Goal: Information Seeking & Learning: Learn about a topic

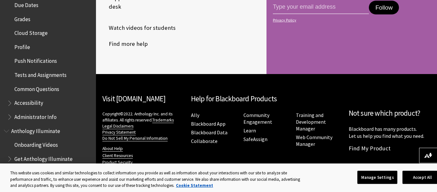
scroll to position [196, 0]
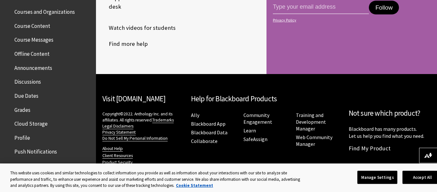
click at [27, 108] on span "Grades" at bounding box center [22, 108] width 16 height 9
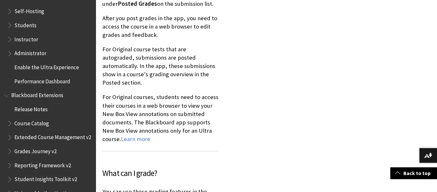
scroll to position [5795, 0]
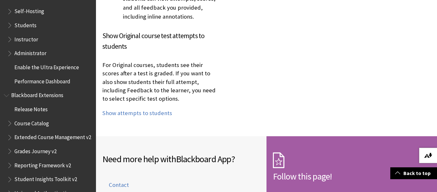
click at [425, 159] on button "Download alternative formats ..." at bounding box center [428, 155] width 18 height 15
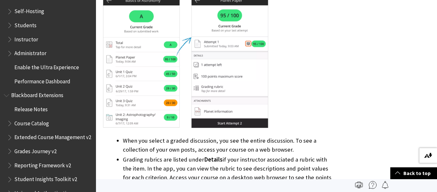
scroll to position [0, 0]
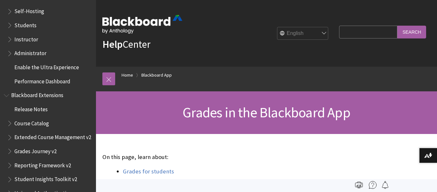
click at [140, 42] on link "Help Center" at bounding box center [126, 44] width 48 height 13
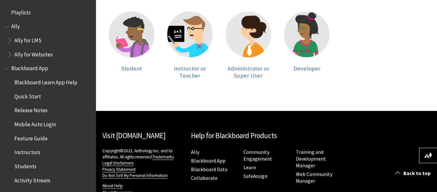
scroll to position [175, 0]
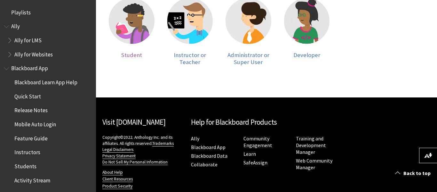
click at [125, 39] on img at bounding box center [132, 21] width 46 height 46
